Goal: Information Seeking & Learning: Learn about a topic

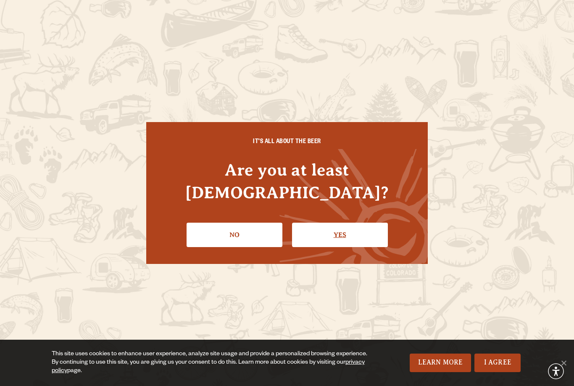
click at [342, 228] on link "Yes" at bounding box center [340, 234] width 96 height 24
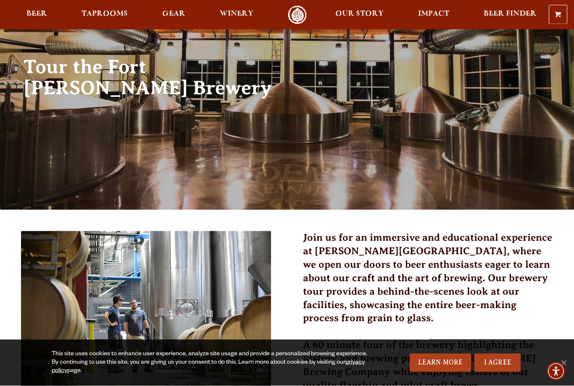
scroll to position [63, 0]
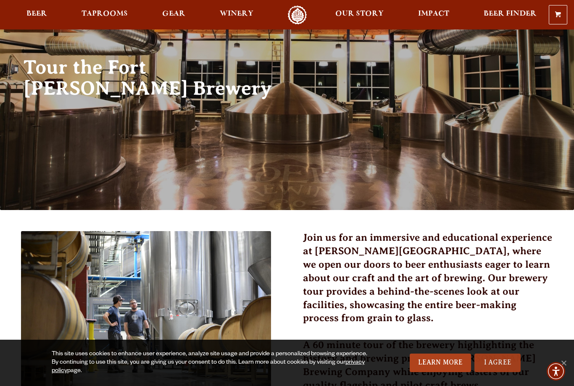
click at [504, 372] on link "I Agree" at bounding box center [498, 362] width 46 height 18
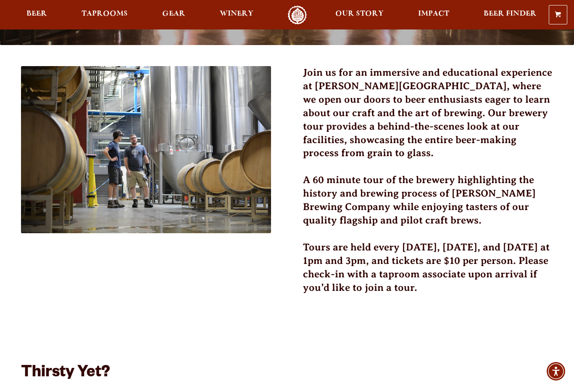
scroll to position [0, 0]
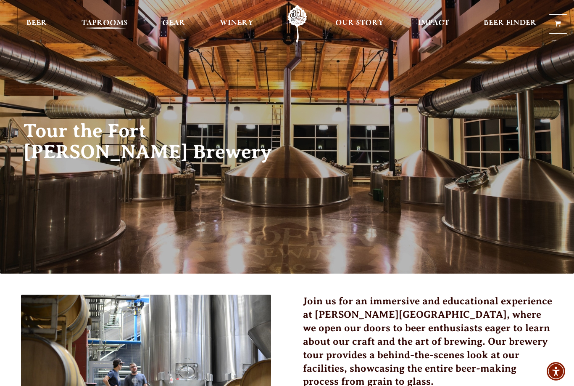
click at [98, 22] on span "Taprooms" at bounding box center [105, 23] width 46 height 7
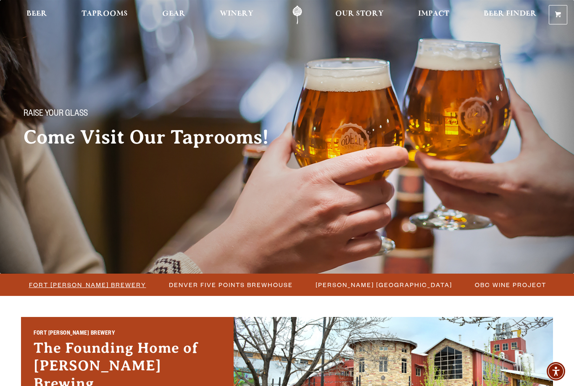
click at [95, 285] on span "Fort Collins Brewery" at bounding box center [87, 284] width 117 height 12
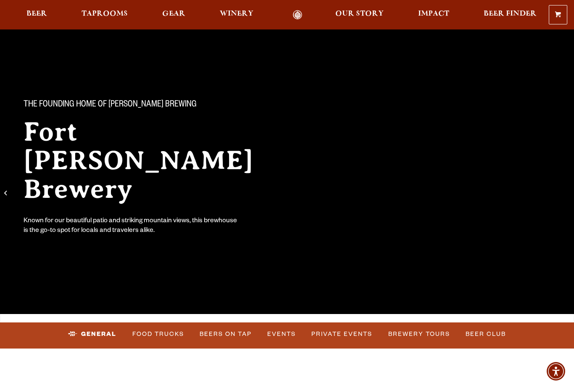
scroll to position [10, 0]
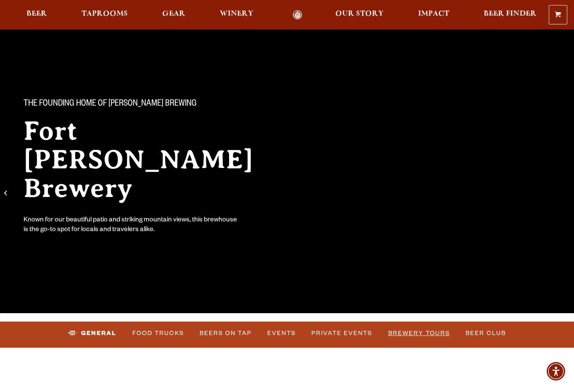
click at [416, 333] on link "Brewery Tours" at bounding box center [419, 332] width 69 height 19
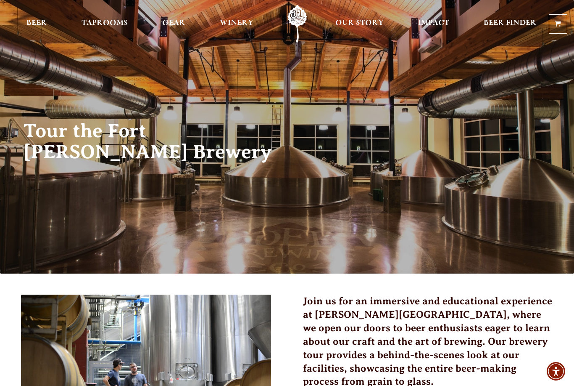
click at [560, 28] on span at bounding box center [558, 25] width 6 height 6
click at [367, 24] on span "Our Story" at bounding box center [360, 23] width 48 height 7
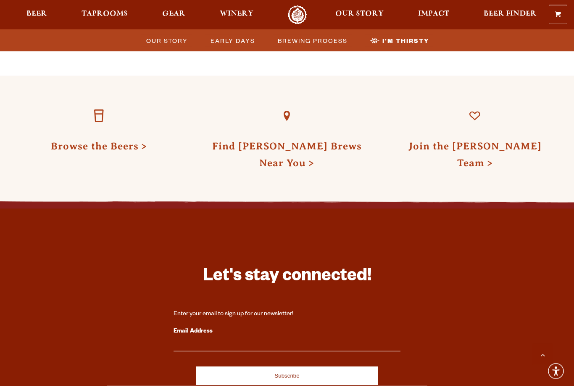
scroll to position [2762, 0]
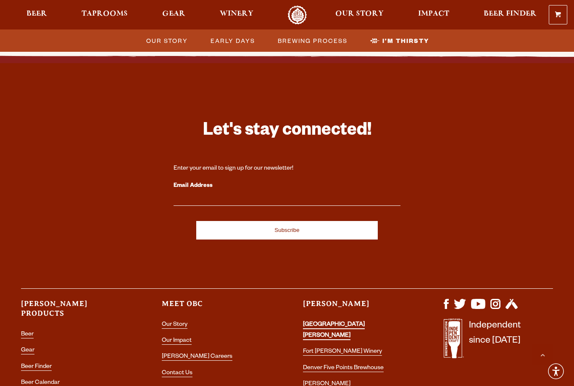
click at [351, 321] on link "[GEOGRAPHIC_DATA][PERSON_NAME]" at bounding box center [334, 330] width 62 height 18
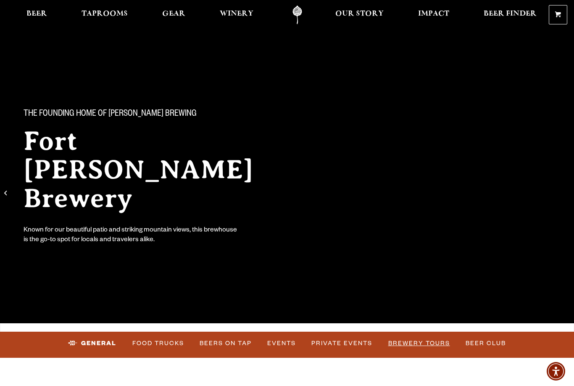
click at [424, 339] on link "Brewery Tours" at bounding box center [419, 342] width 69 height 19
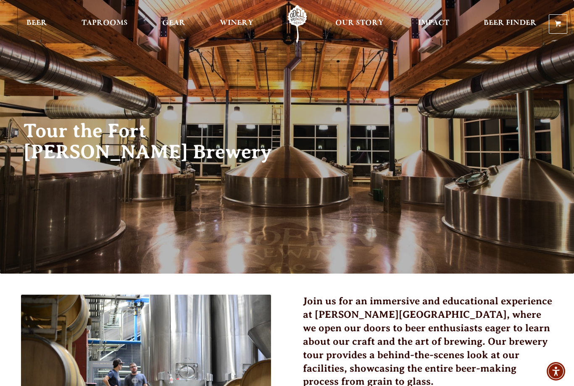
click at [345, 383] on h3 "Join us for an immersive and educational experience at Odell Brewing, where we …" at bounding box center [428, 346] width 250 height 104
